Goal: Task Accomplishment & Management: Manage account settings

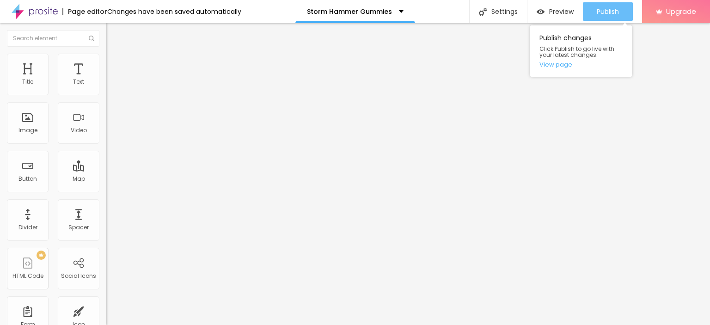
click at [605, 9] on span "Publish" at bounding box center [608, 11] width 22 height 7
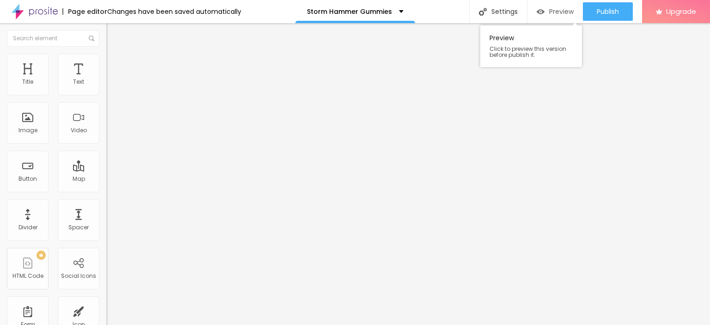
click at [561, 14] on span "Preview" at bounding box center [561, 11] width 25 height 7
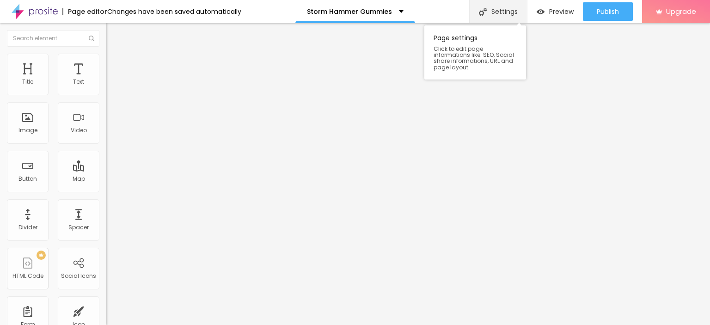
click at [498, 11] on div "Settings" at bounding box center [498, 11] width 58 height 23
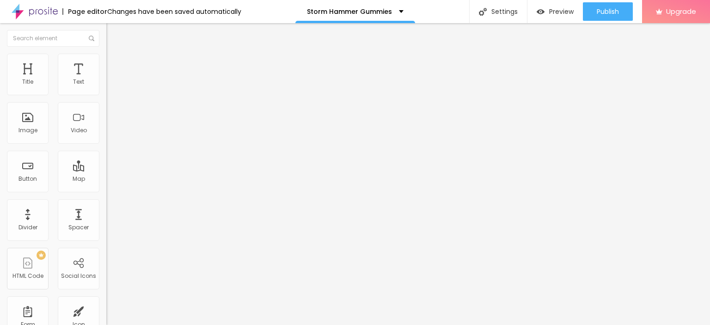
paste input "Storm Hammer Gummies"
paste input "Boost Your Strength, Stamina & Confidence Naturally!"
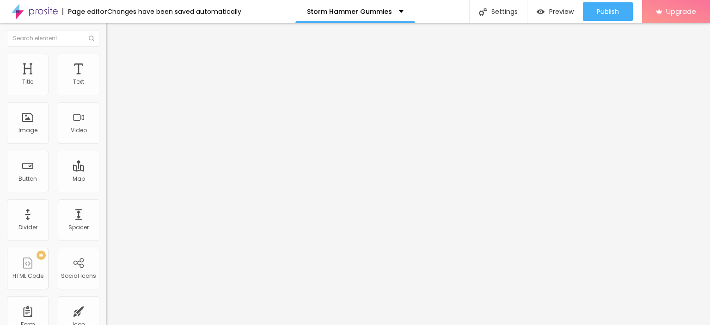
paste input "Boost Your Strength, Stamina & Confidence Naturally!"
type input "Storm Hammer Gummies- Boost Your Strength, Stamina & Confidence Naturally!"
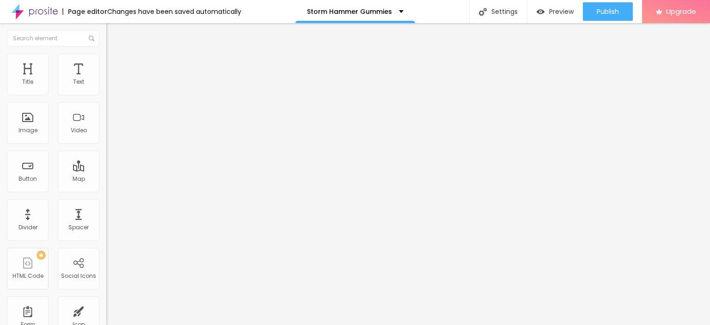
drag, startPoint x: 353, startPoint y: 111, endPoint x: 287, endPoint y: 212, distance: 120.3
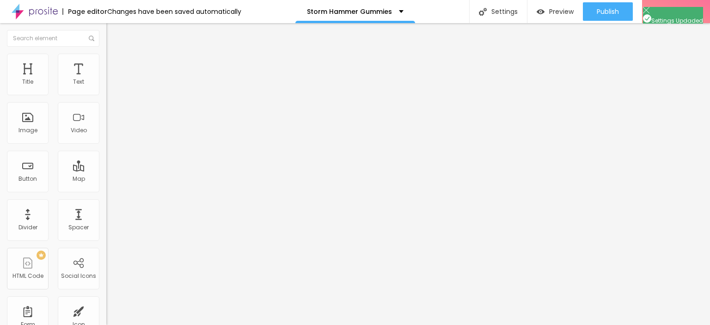
paste textarea "Storm Hammer Gummies"
paste textarea "Storm Hammer [DEMOGRAPHIC_DATA][MEDICAL_DATA] Gummies"
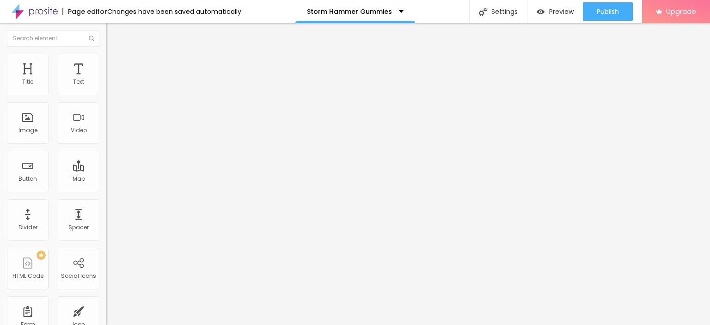
type textarea "Storm Hammer Gummies, Storm Hammer [DEMOGRAPHIC_DATA][MEDICAL_DATA] Gummies, St…"
click at [542, 12] on img "button" at bounding box center [541, 12] width 8 height 8
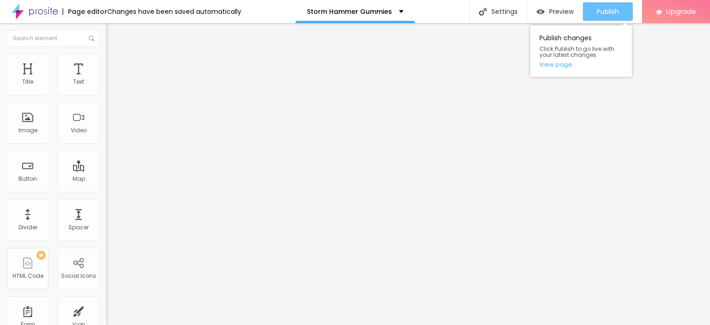
click at [604, 14] on span "Publish" at bounding box center [608, 11] width 22 height 7
